Goal: Transaction & Acquisition: Purchase product/service

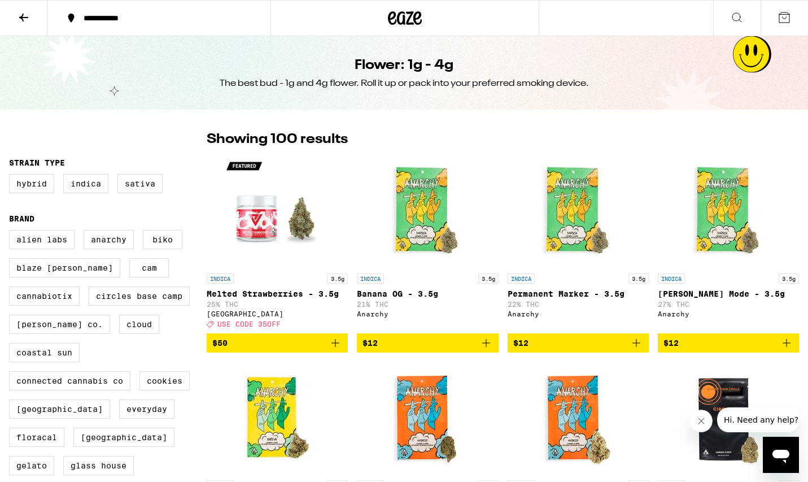
click at [405, 20] on icon at bounding box center [405, 18] width 34 height 20
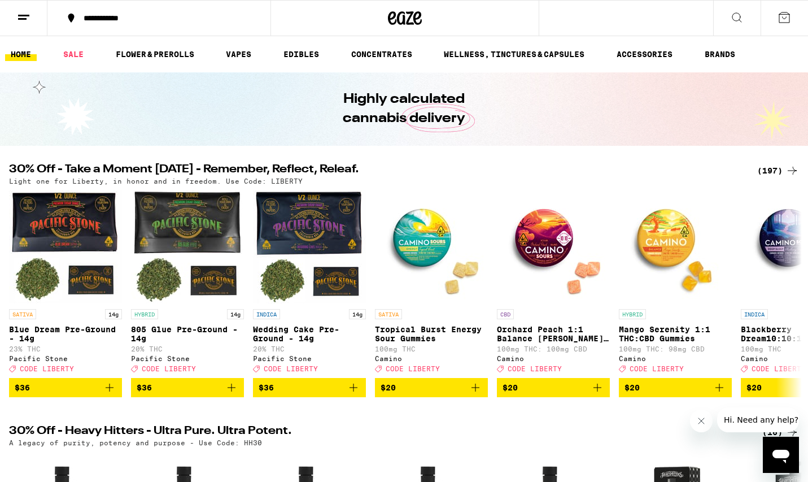
click at [775, 173] on div "(197)" at bounding box center [779, 171] width 42 height 14
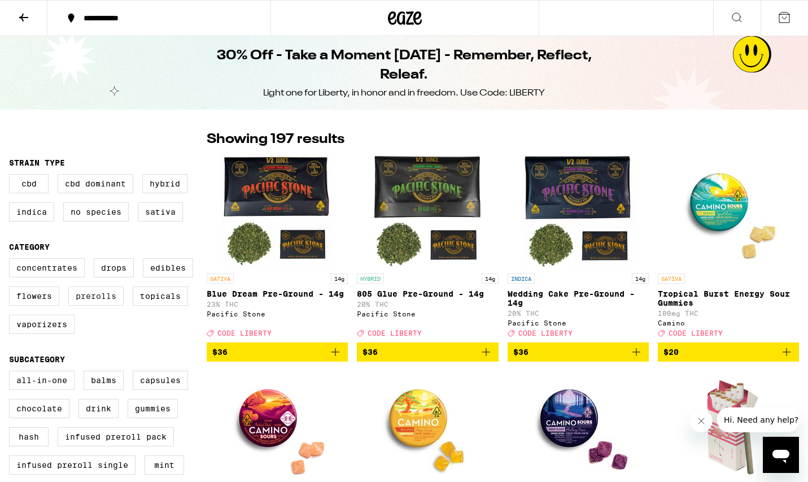
click at [92, 305] on label "Prerolls" at bounding box center [95, 295] width 55 height 19
click at [12, 260] on input "Prerolls" at bounding box center [11, 260] width 1 height 1
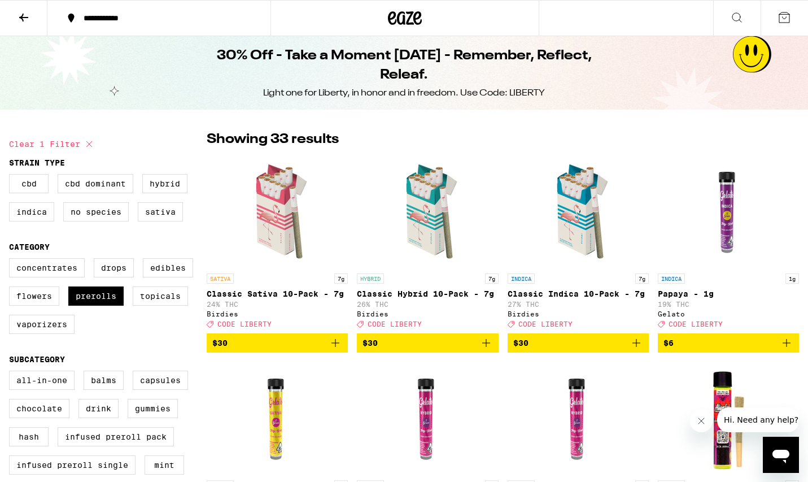
click at [87, 143] on icon at bounding box center [89, 144] width 14 height 14
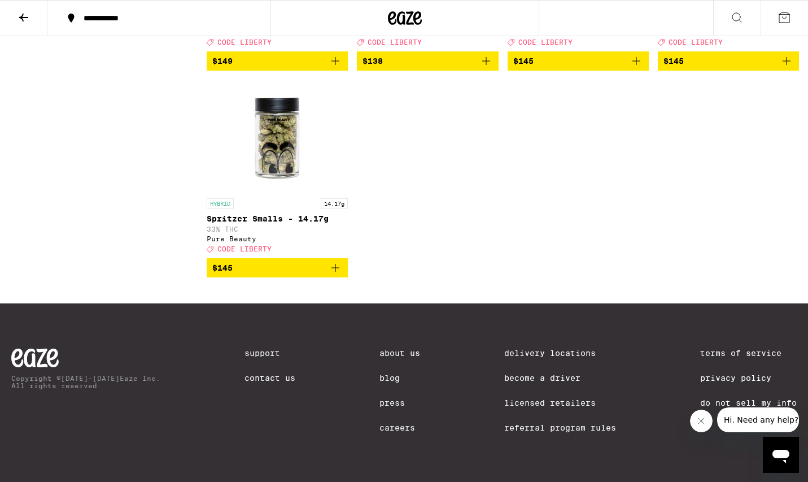
scroll to position [10902, 0]
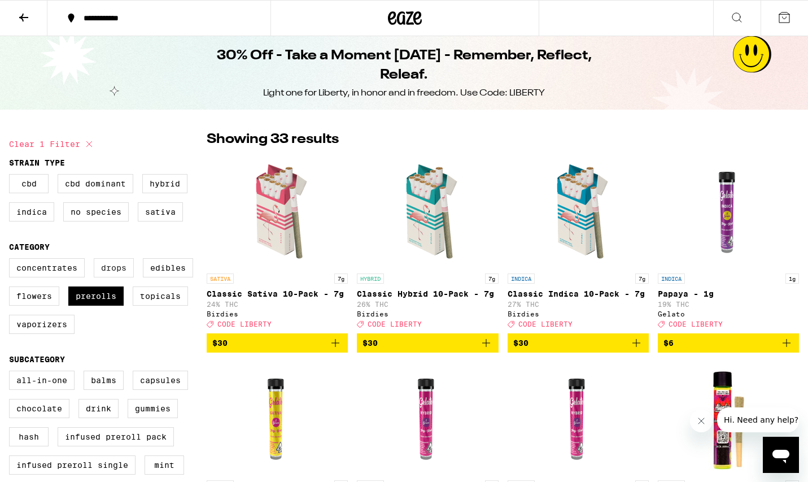
checkbox input "false"
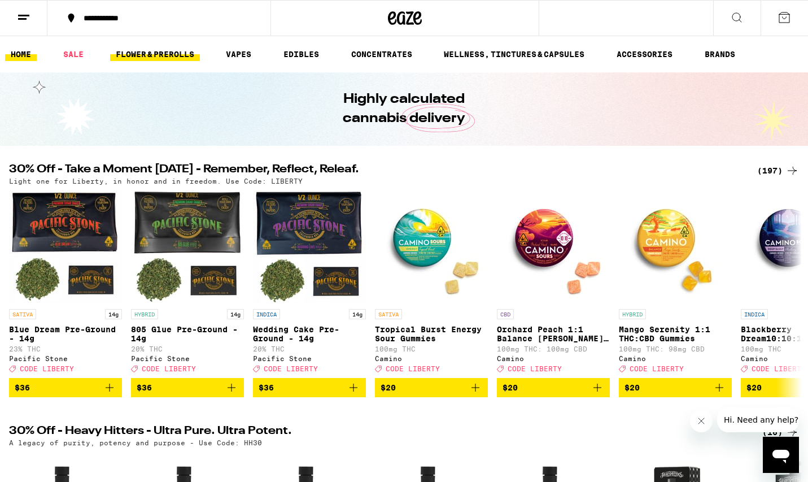
click at [178, 56] on link "FLOWER & PREROLLS" at bounding box center [155, 54] width 90 height 14
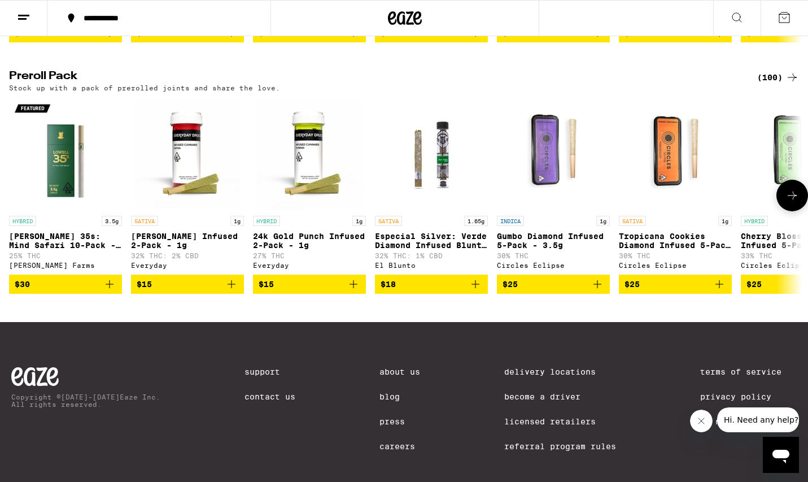
scroll to position [843, 0]
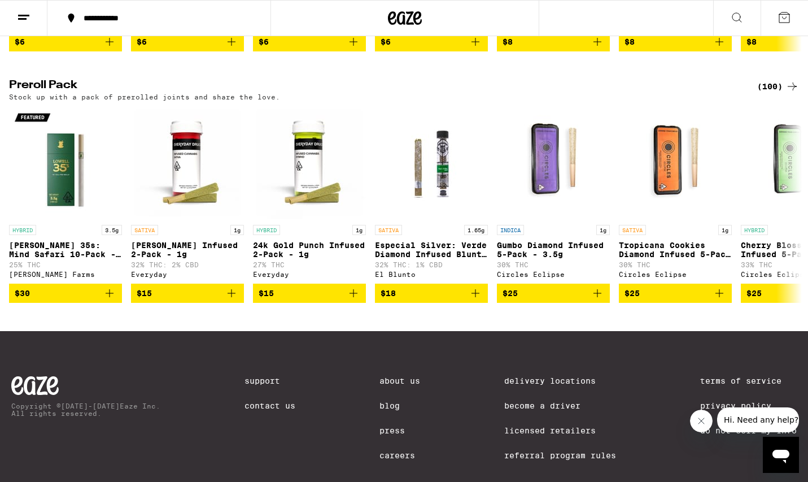
click at [774, 93] on div "(100)" at bounding box center [779, 87] width 42 height 14
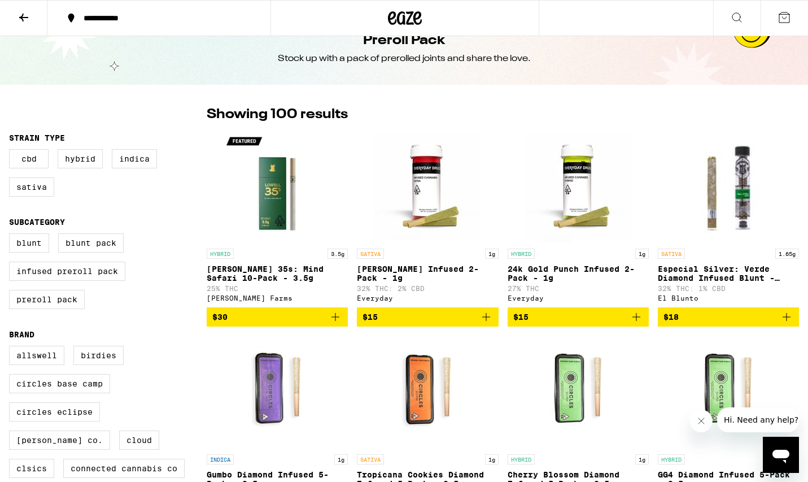
scroll to position [25, 0]
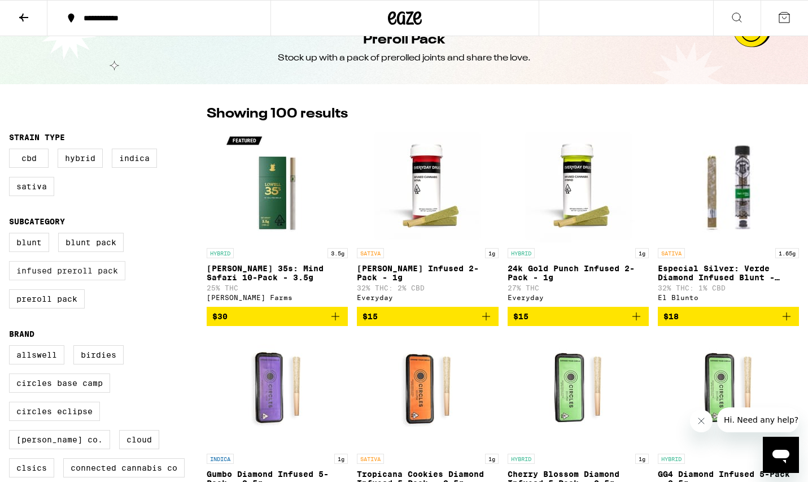
click at [107, 280] on label "Infused Preroll Pack" at bounding box center [67, 270] width 116 height 19
click at [12, 235] on input "Infused Preroll Pack" at bounding box center [11, 234] width 1 height 1
checkbox input "true"
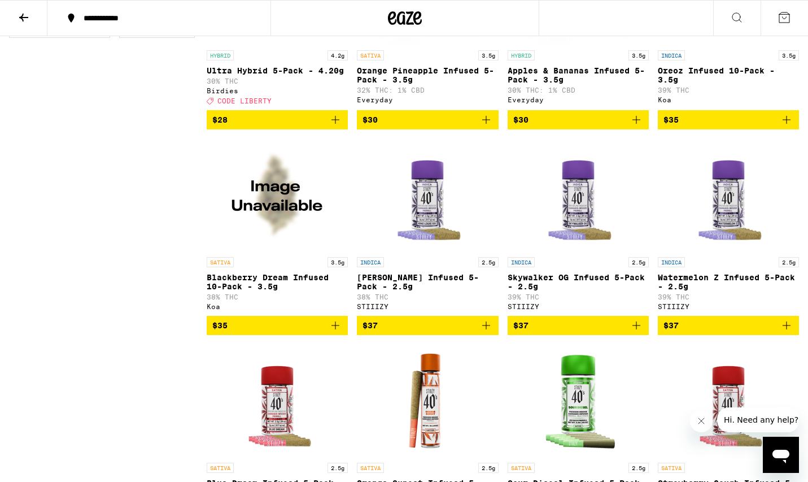
scroll to position [656, 0]
